Goal: Transaction & Acquisition: Purchase product/service

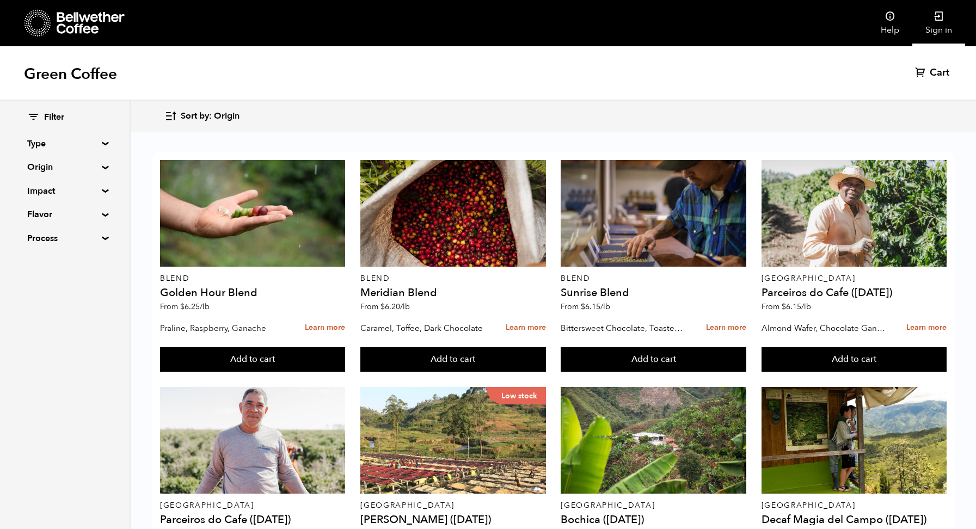
click at [935, 21] on icon at bounding box center [938, 16] width 11 height 11
click at [44, 163] on summary "Origin" at bounding box center [64, 167] width 75 height 13
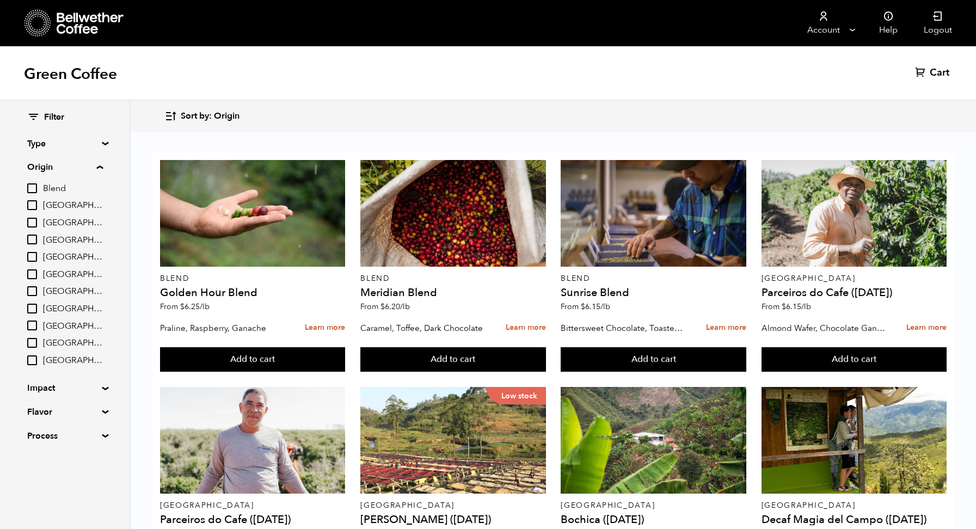
click at [33, 290] on input "[GEOGRAPHIC_DATA]" at bounding box center [32, 291] width 10 height 10
checkbox input "true"
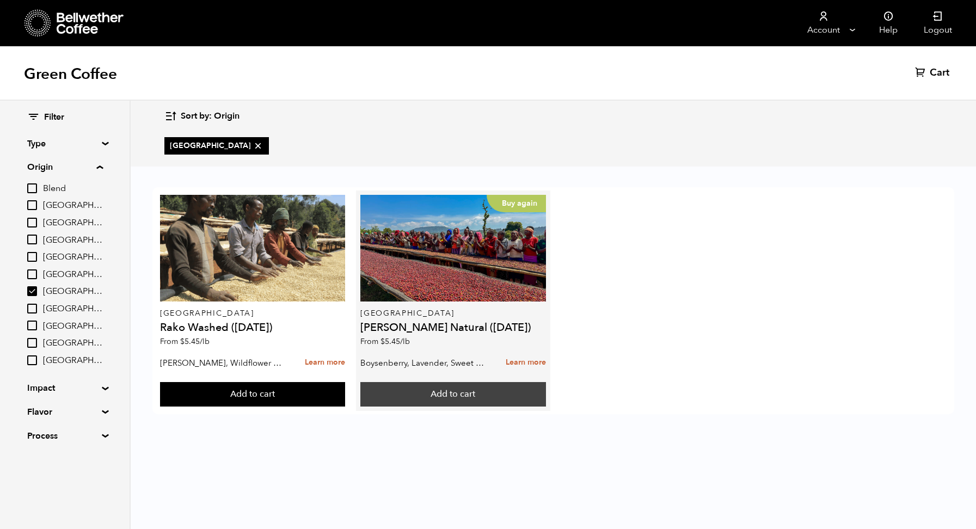
click at [433, 399] on button "Add to cart" at bounding box center [452, 394] width 185 height 25
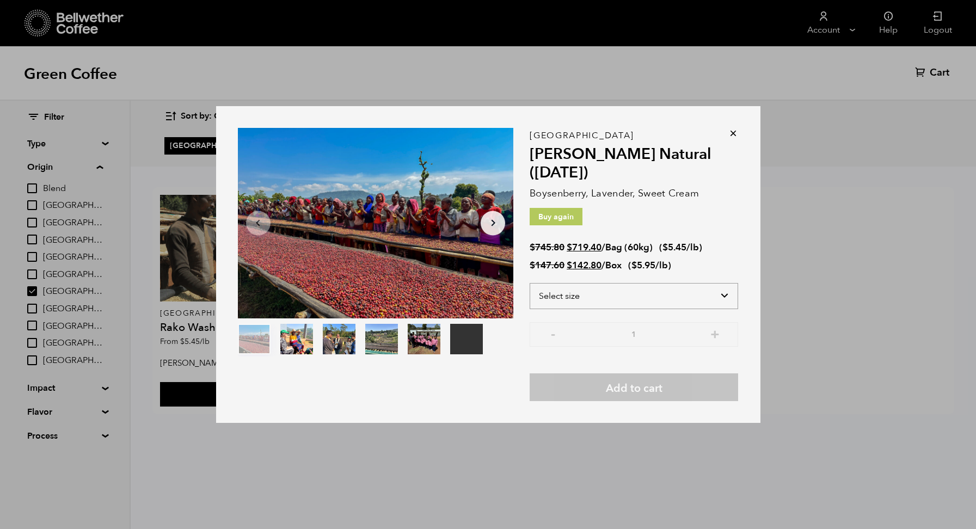
click at [569, 292] on select "Select size Bag (60kg) (132 lbs) Box (24 lbs)" at bounding box center [633, 296] width 208 height 26
select select "bag-3"
click at [529, 283] on select "Select size Bag (60kg) (132 lbs) Box (24 lbs)" at bounding box center [633, 296] width 208 height 26
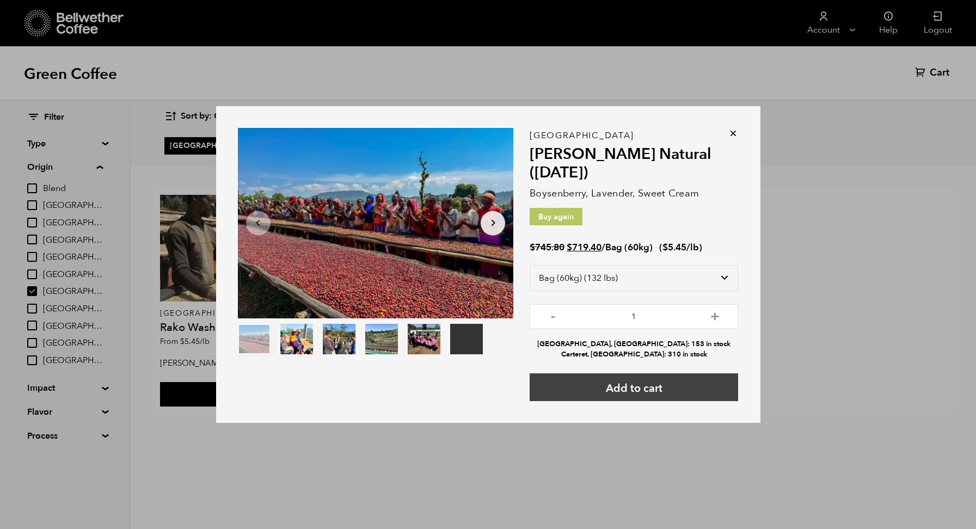
click at [648, 385] on button "Add to cart" at bounding box center [633, 387] width 208 height 28
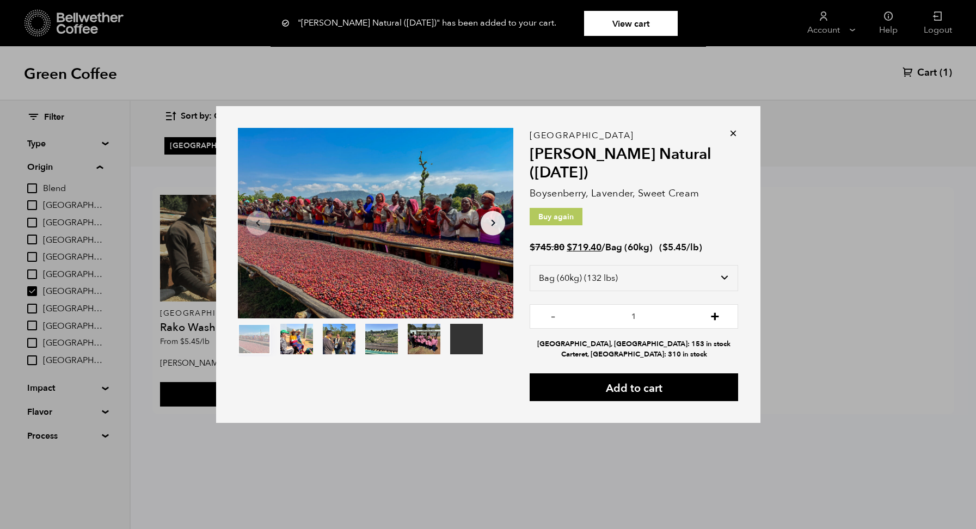
click at [710, 314] on button "+" at bounding box center [715, 315] width 14 height 11
click at [553, 319] on button "-" at bounding box center [553, 315] width 14 height 11
type input "1"
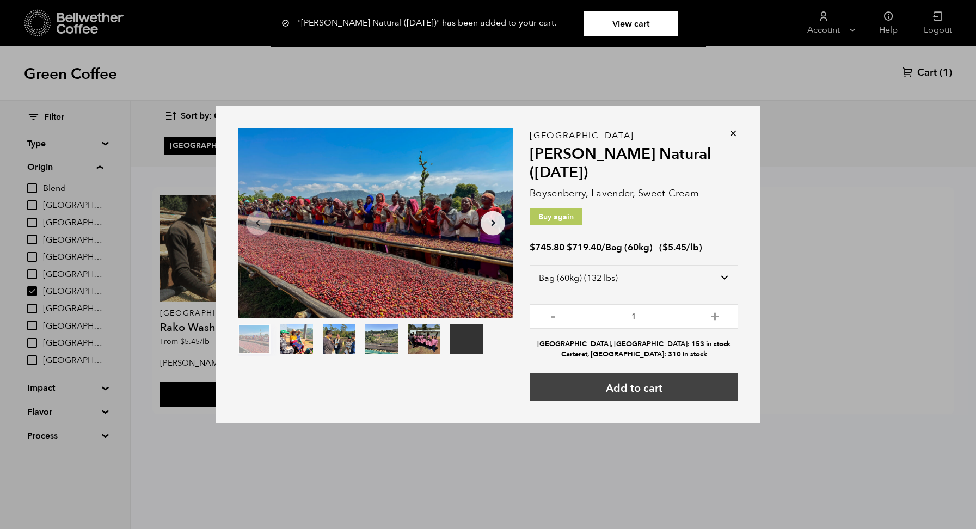
click at [583, 390] on button "Add to cart" at bounding box center [633, 387] width 208 height 28
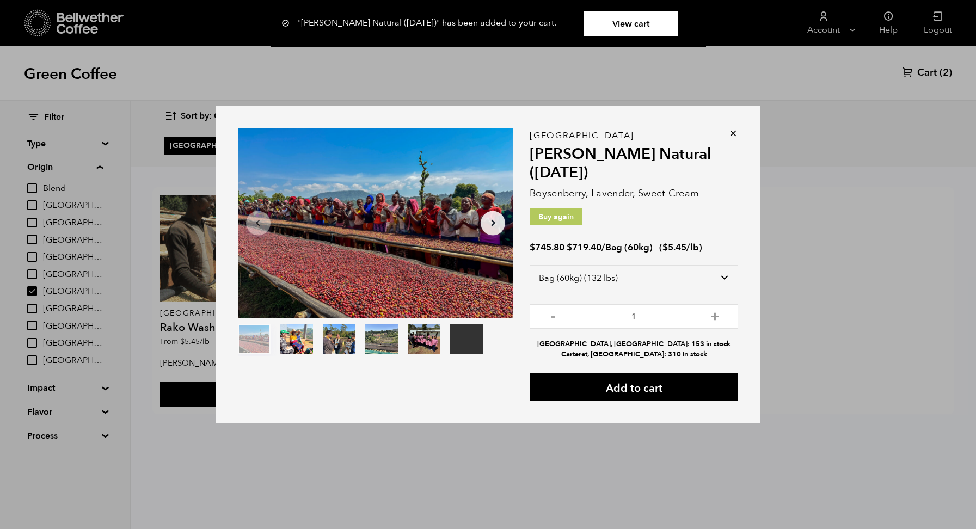
click at [734, 135] on icon at bounding box center [732, 133] width 11 height 11
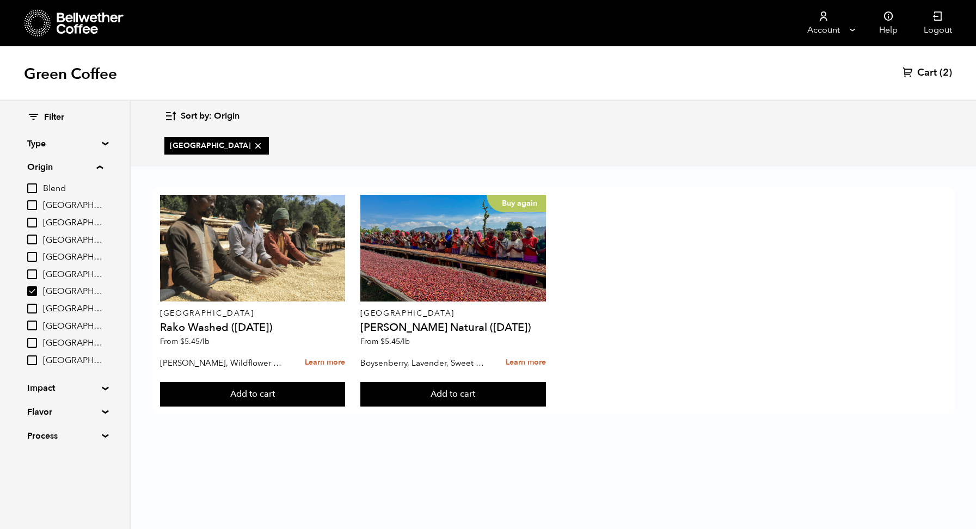
click at [35, 292] on input "[GEOGRAPHIC_DATA]" at bounding box center [32, 291] width 10 height 10
checkbox input "false"
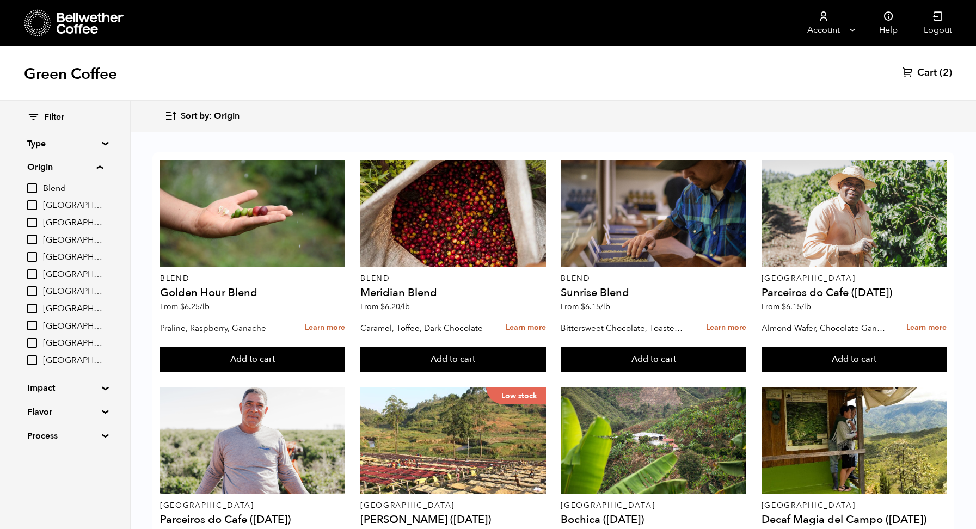
click at [36, 308] on input "[GEOGRAPHIC_DATA]" at bounding box center [32, 309] width 10 height 10
checkbox input "true"
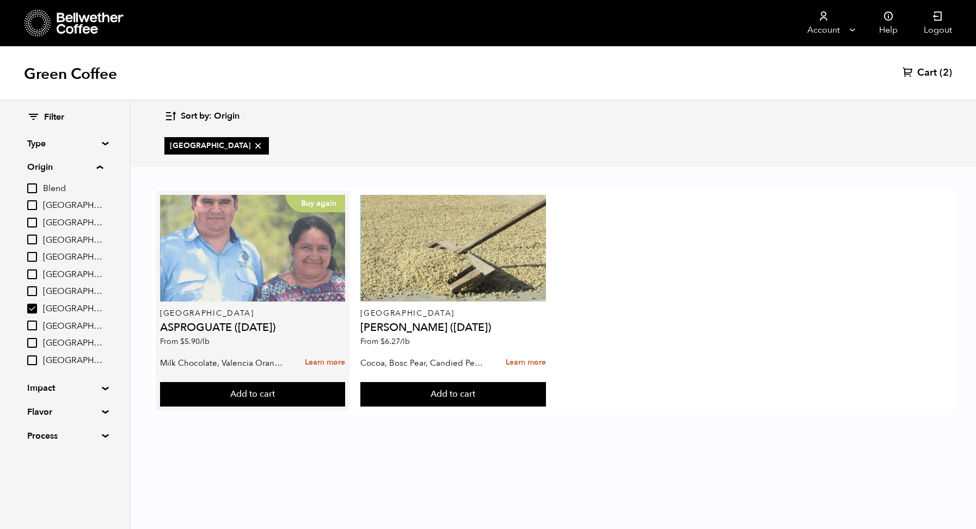
click at [251, 275] on div "Buy again" at bounding box center [252, 248] width 185 height 107
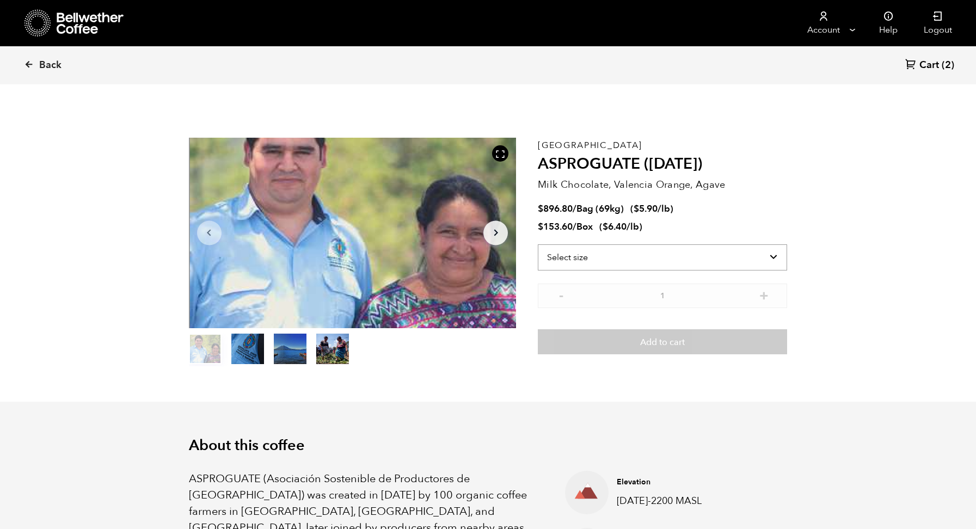
scroll to position [473, 579]
click at [613, 261] on select "Select size Bag (69kg) (152 lbs) Box (24 lbs)" at bounding box center [662, 257] width 249 height 26
select select "bag-2"
click at [538, 244] on select "Select size Bag (69kg) (152 lbs) Box (24 lbs)" at bounding box center [662, 257] width 249 height 26
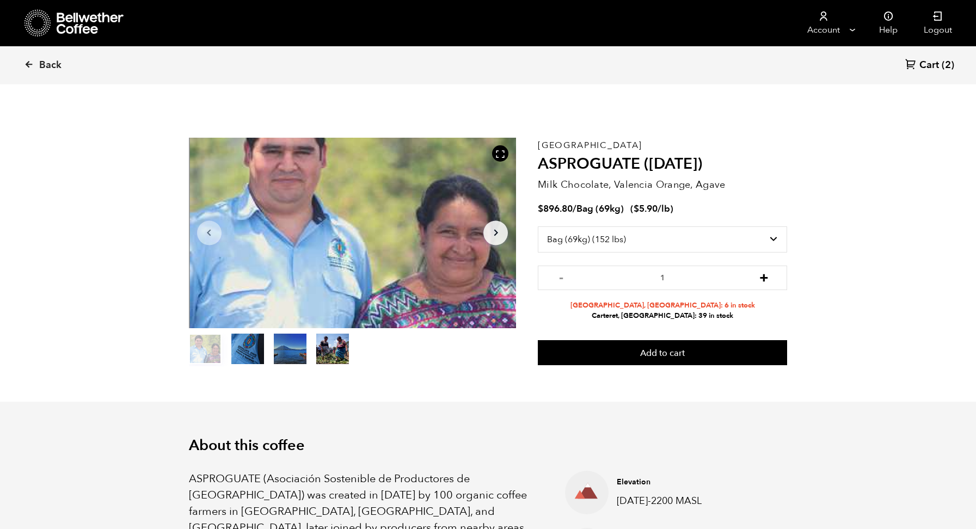
click at [760, 276] on button "+" at bounding box center [764, 276] width 14 height 11
type input "4"
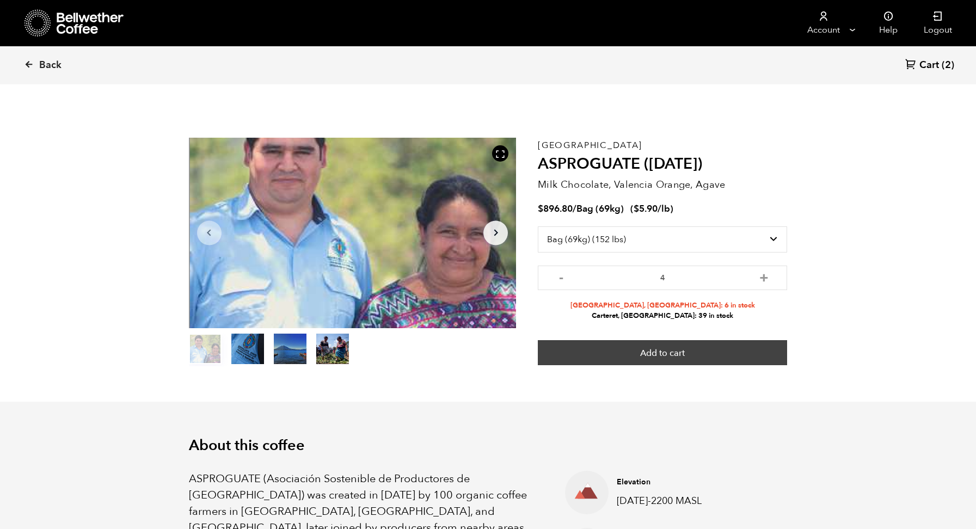
click at [654, 356] on button "Add to cart" at bounding box center [662, 352] width 249 height 25
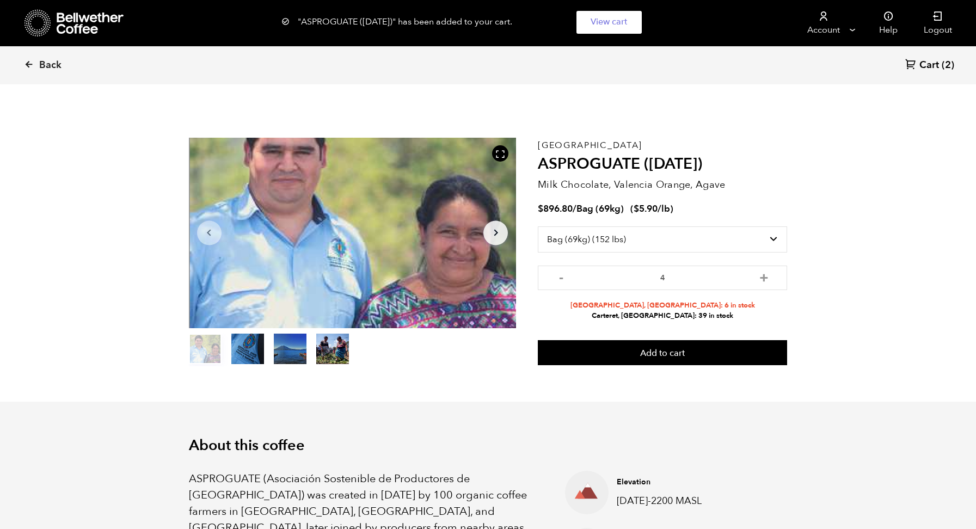
click at [923, 60] on span "Cart" at bounding box center [929, 65] width 20 height 13
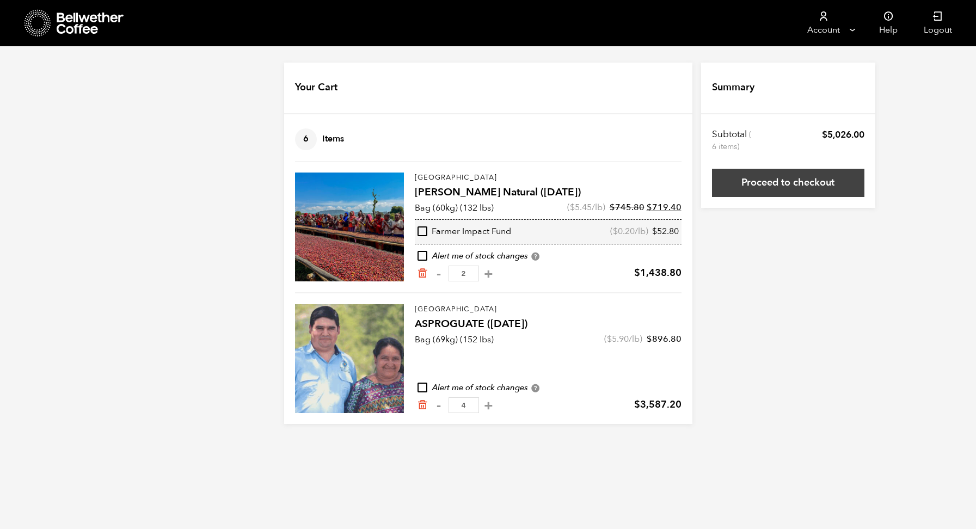
click at [785, 188] on link "Proceed to checkout" at bounding box center [788, 183] width 152 height 28
click at [436, 402] on button "-" at bounding box center [439, 405] width 14 height 11
type input "3"
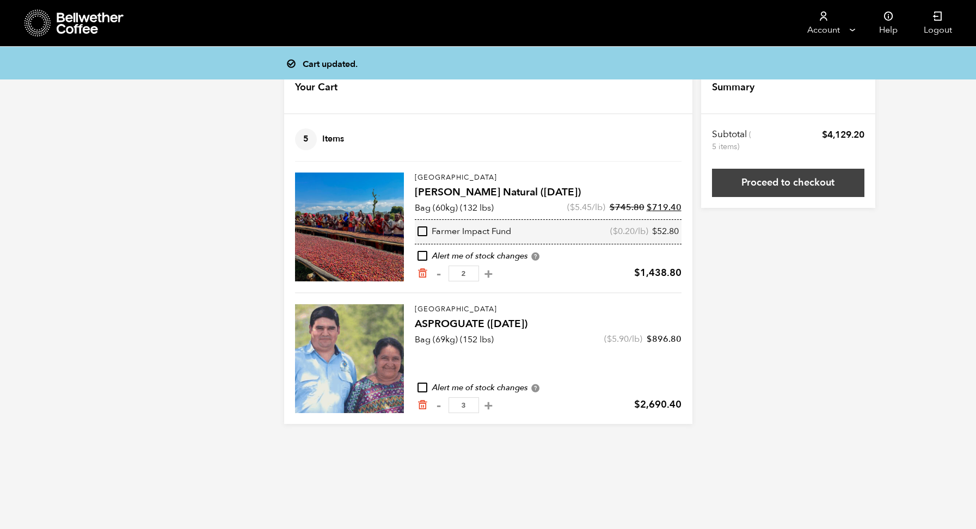
click at [777, 177] on link "Proceed to checkout" at bounding box center [788, 183] width 152 height 28
